Goal: Book appointment/travel/reservation

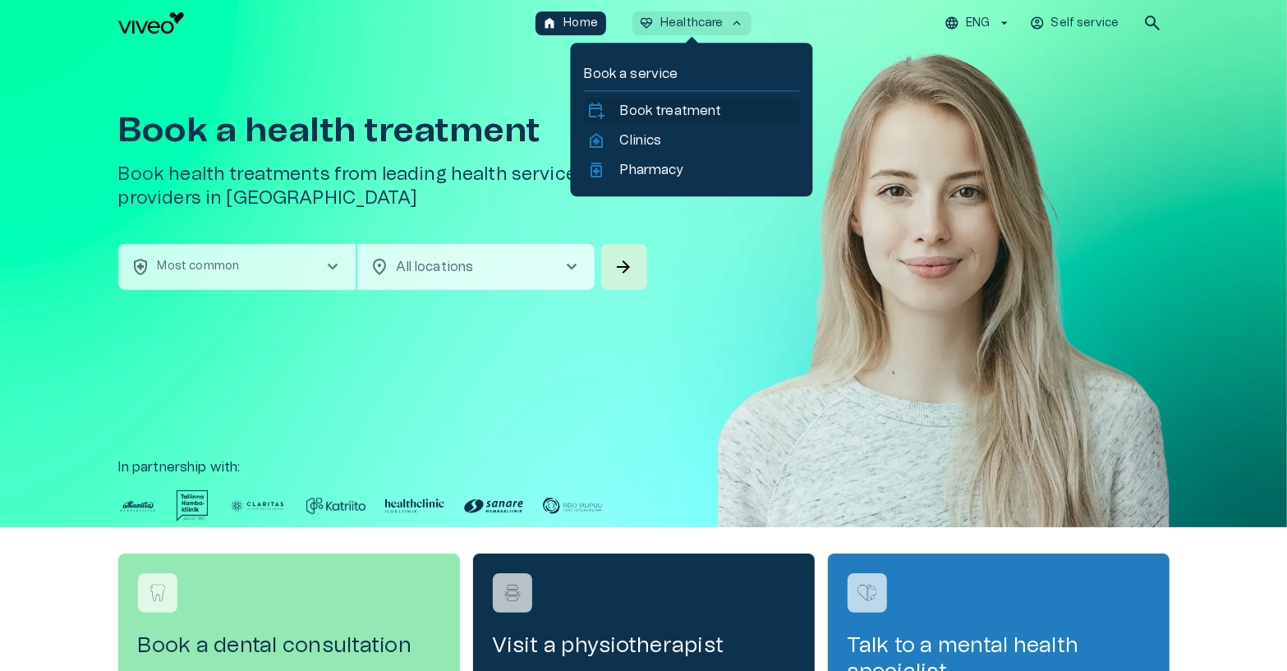
click at [661, 110] on p "Book treatment" at bounding box center [671, 111] width 102 height 20
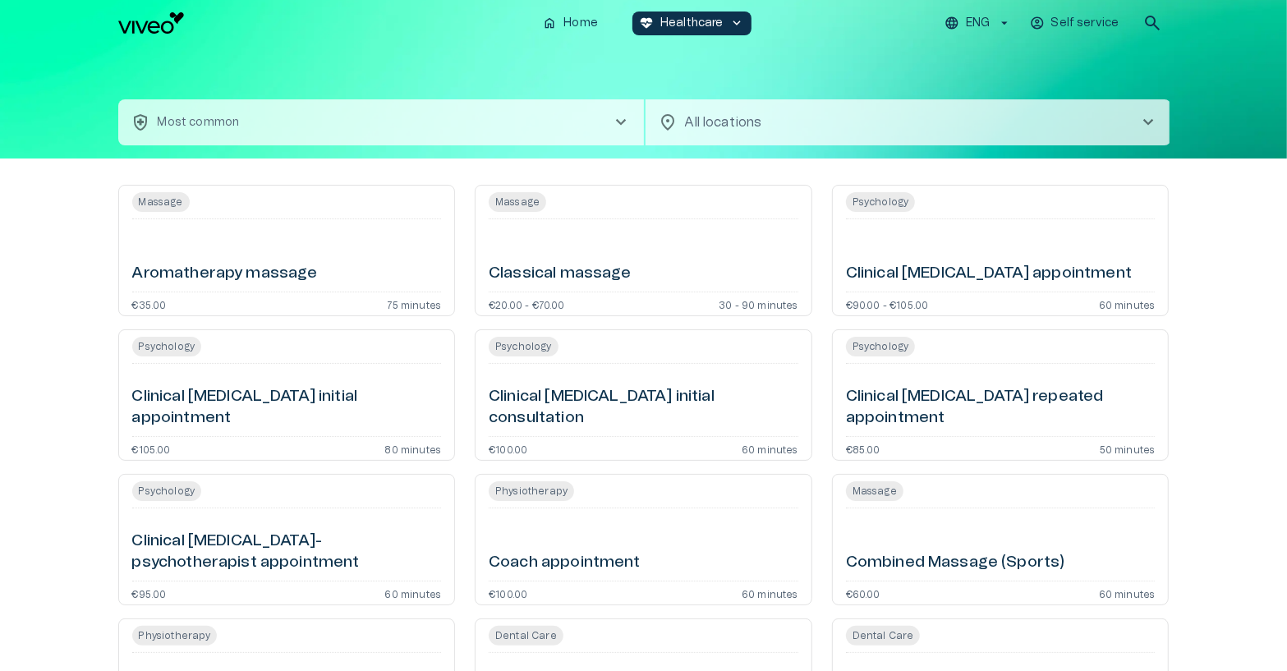
click at [371, 135] on button "health_and_safety Most common chevron_right" at bounding box center [381, 122] width 526 height 46
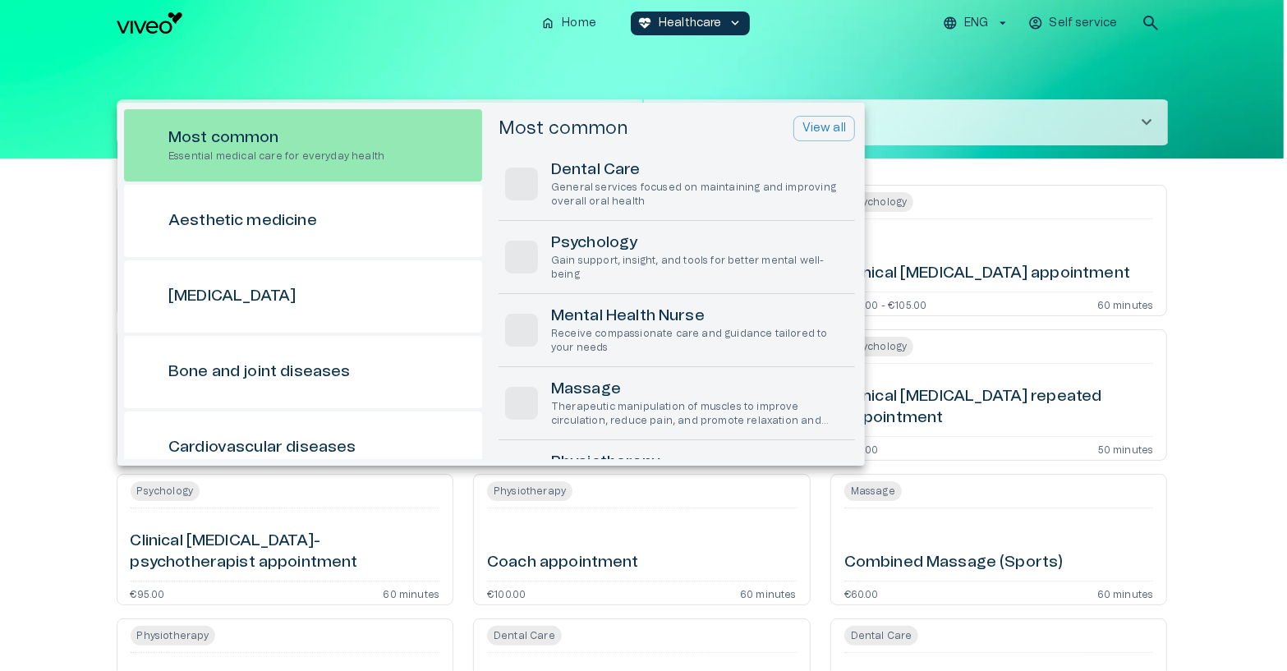
scroll to position [45, 0]
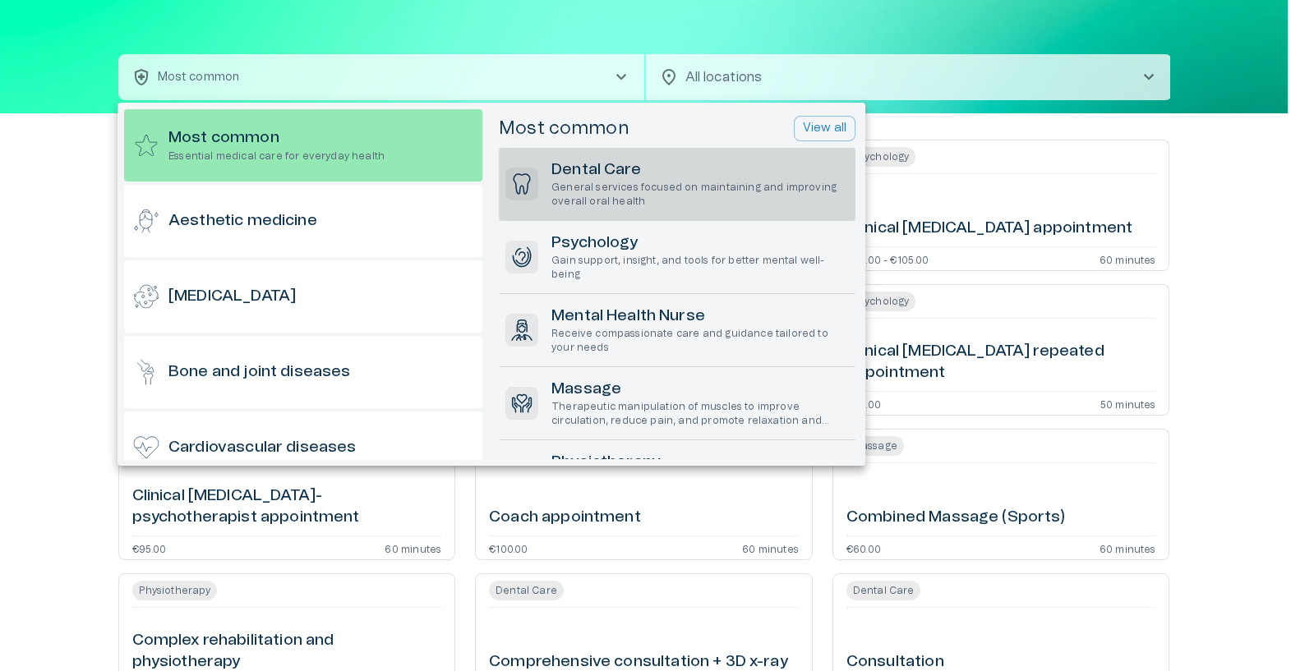
click at [553, 199] on p "General services focused on maintaining and improving overall oral health" at bounding box center [699, 195] width 297 height 28
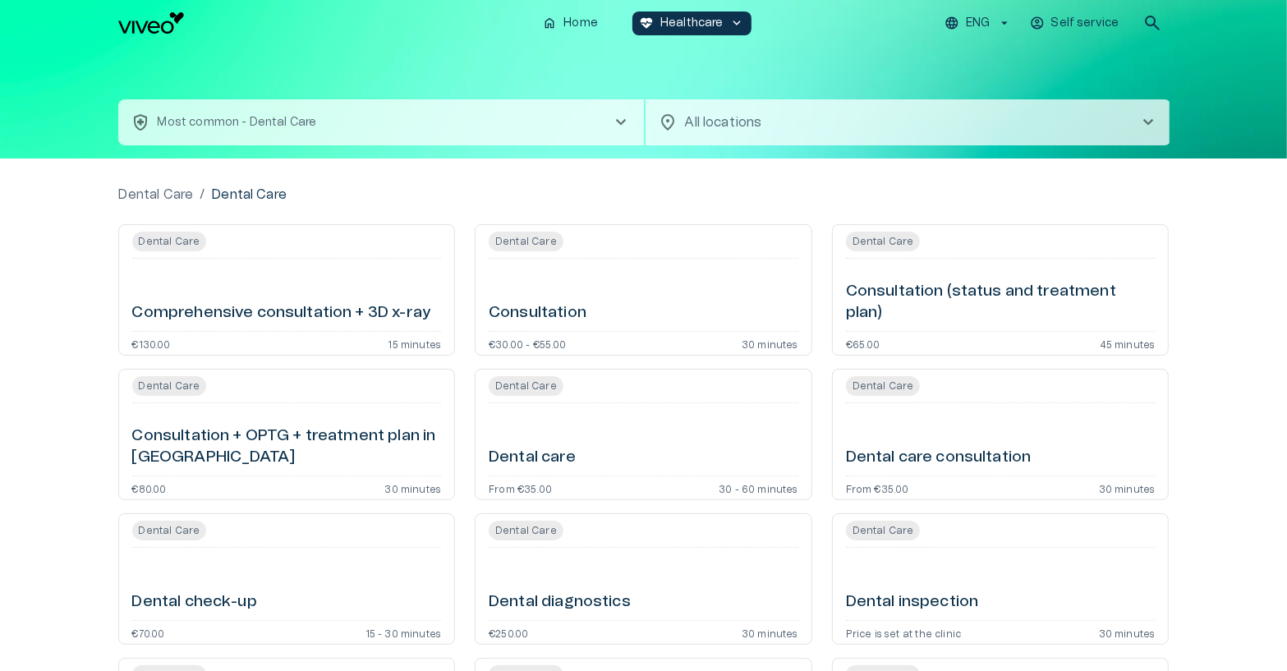
click at [578, 310] on h6 "Consultation" at bounding box center [538, 313] width 98 height 22
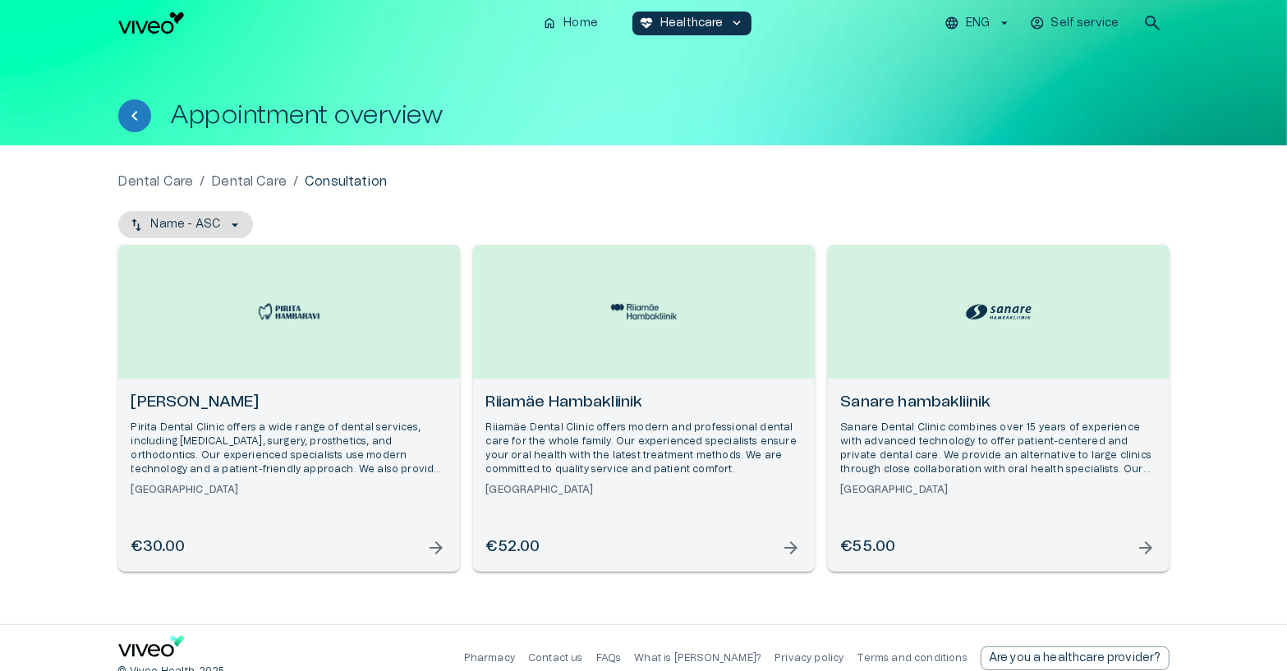
click at [371, 414] on div "Pirita Hambaravi Pirita Dental Clinic offers a wide range of dental services, i…" at bounding box center [288, 444] width 315 height 105
